Goal: Download file/media

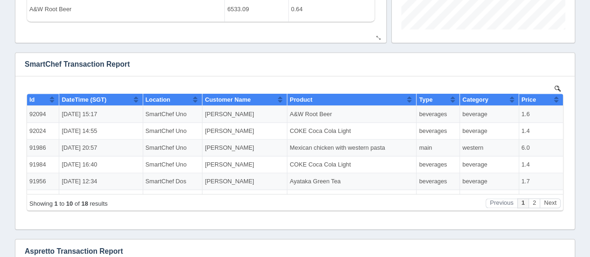
scroll to position [653, 0]
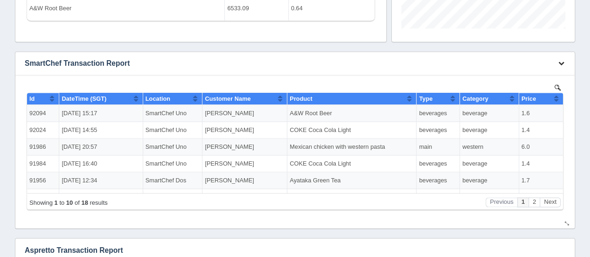
click at [562, 61] on icon "button" at bounding box center [562, 63] width 6 height 6
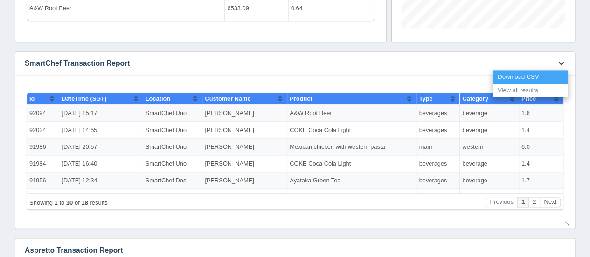
click at [517, 72] on link "Download CSV" at bounding box center [530, 77] width 75 height 14
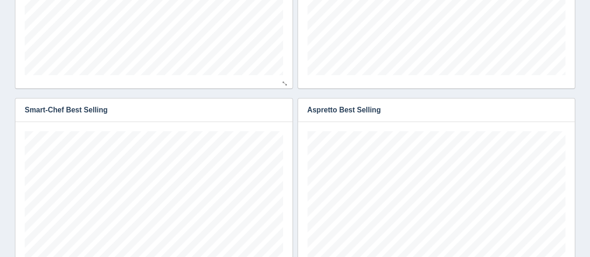
scroll to position [47, 0]
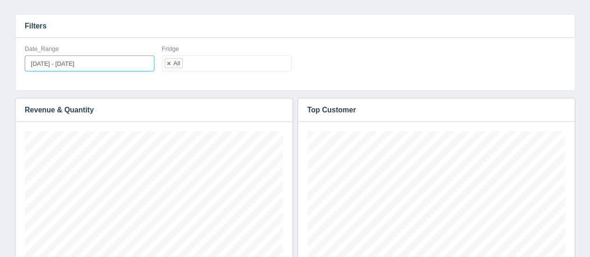
type input "[DATE]"
click at [94, 70] on input "[DATE] - [DATE]" at bounding box center [90, 64] width 130 height 16
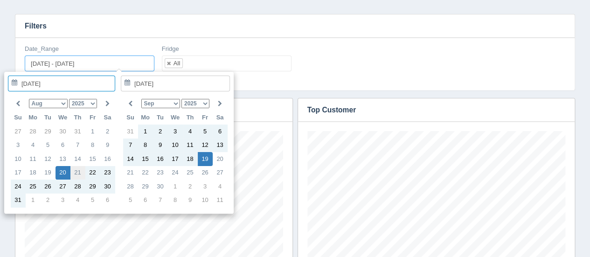
type input "[DATE]"
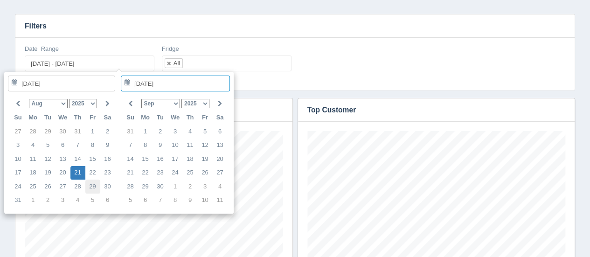
type input "[DATE]"
type input "[DATE] - [DATE]"
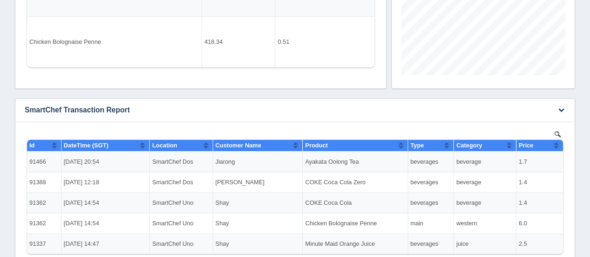
scroll to position [653, 0]
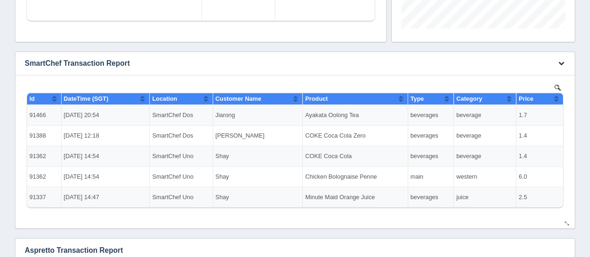
click at [562, 63] on icon "button" at bounding box center [562, 63] width 6 height 6
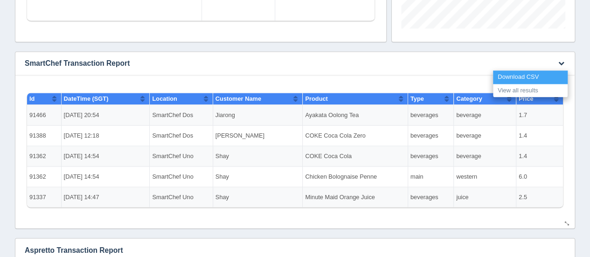
click at [520, 77] on link "Download CSV" at bounding box center [530, 77] width 75 height 14
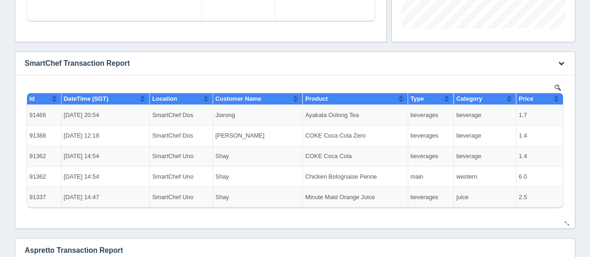
click at [561, 63] on icon "button" at bounding box center [562, 63] width 6 height 6
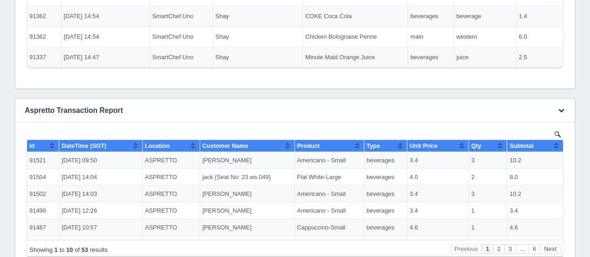
click at [567, 108] on button "button" at bounding box center [561, 110] width 13 height 14
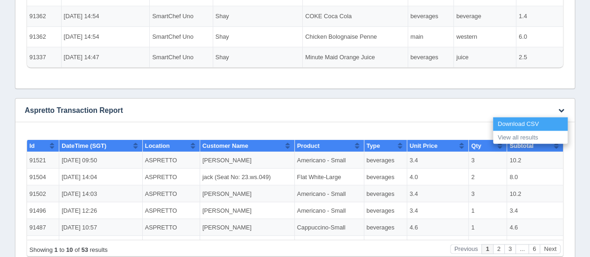
click at [532, 125] on link "Download CSV" at bounding box center [530, 124] width 75 height 14
